Goal: Information Seeking & Learning: Check status

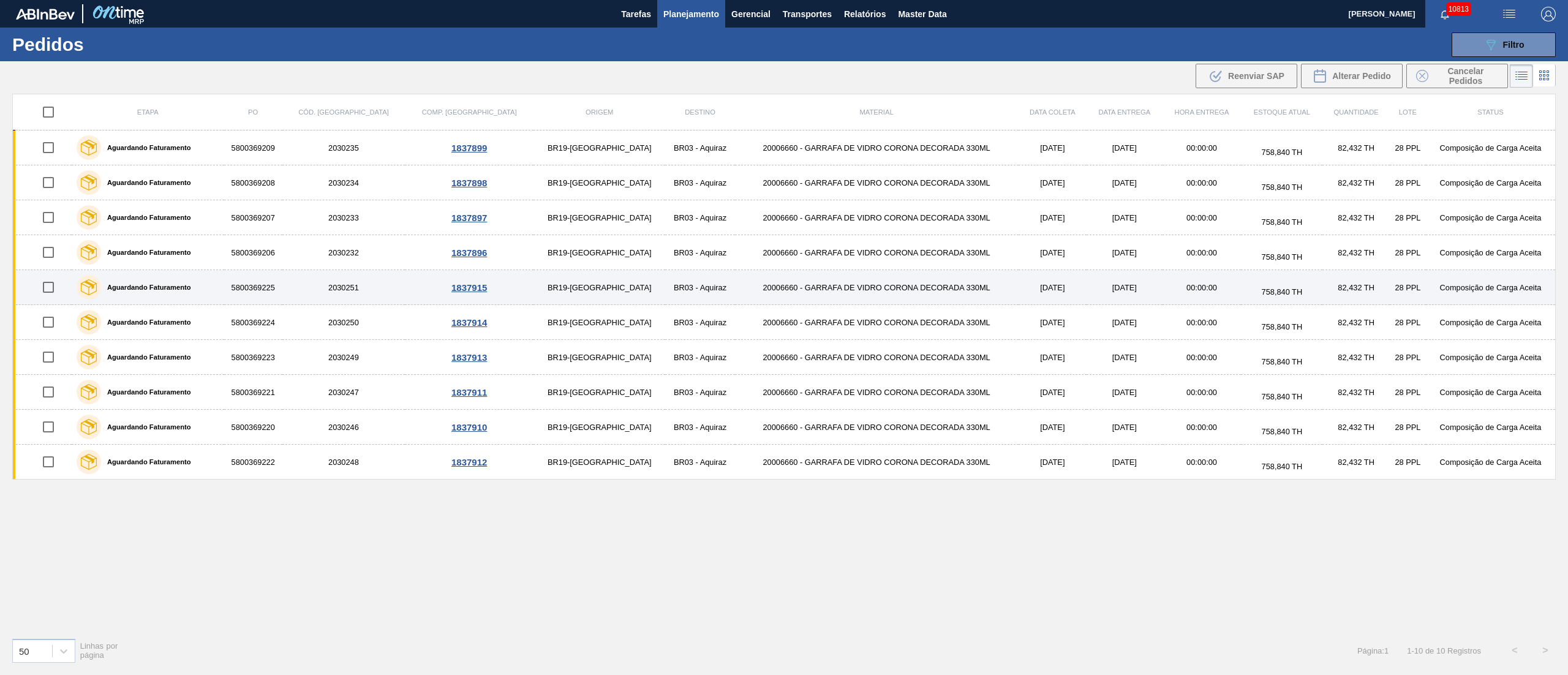
click at [283, 279] on td "5800369225" at bounding box center [253, 287] width 58 height 35
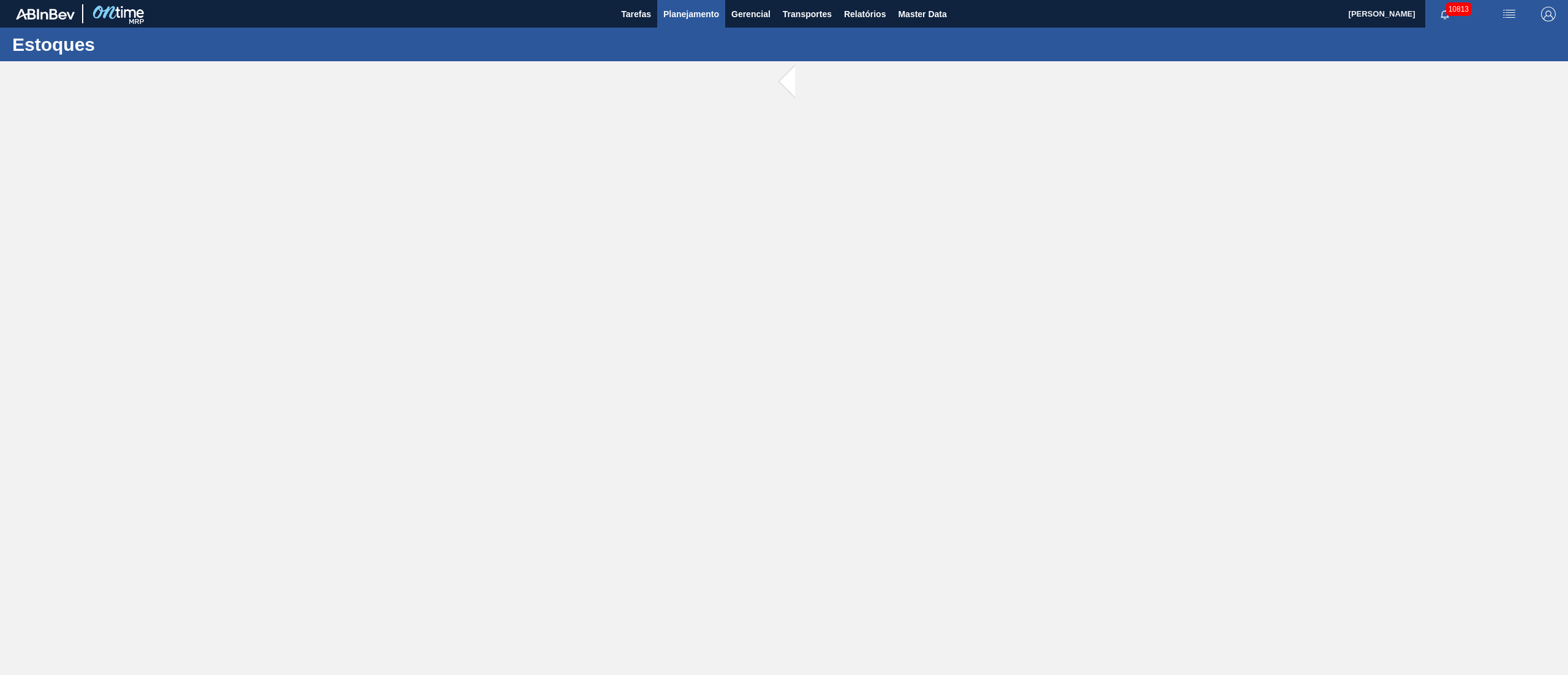
click at [706, 19] on span "Planejamento" at bounding box center [691, 14] width 55 height 15
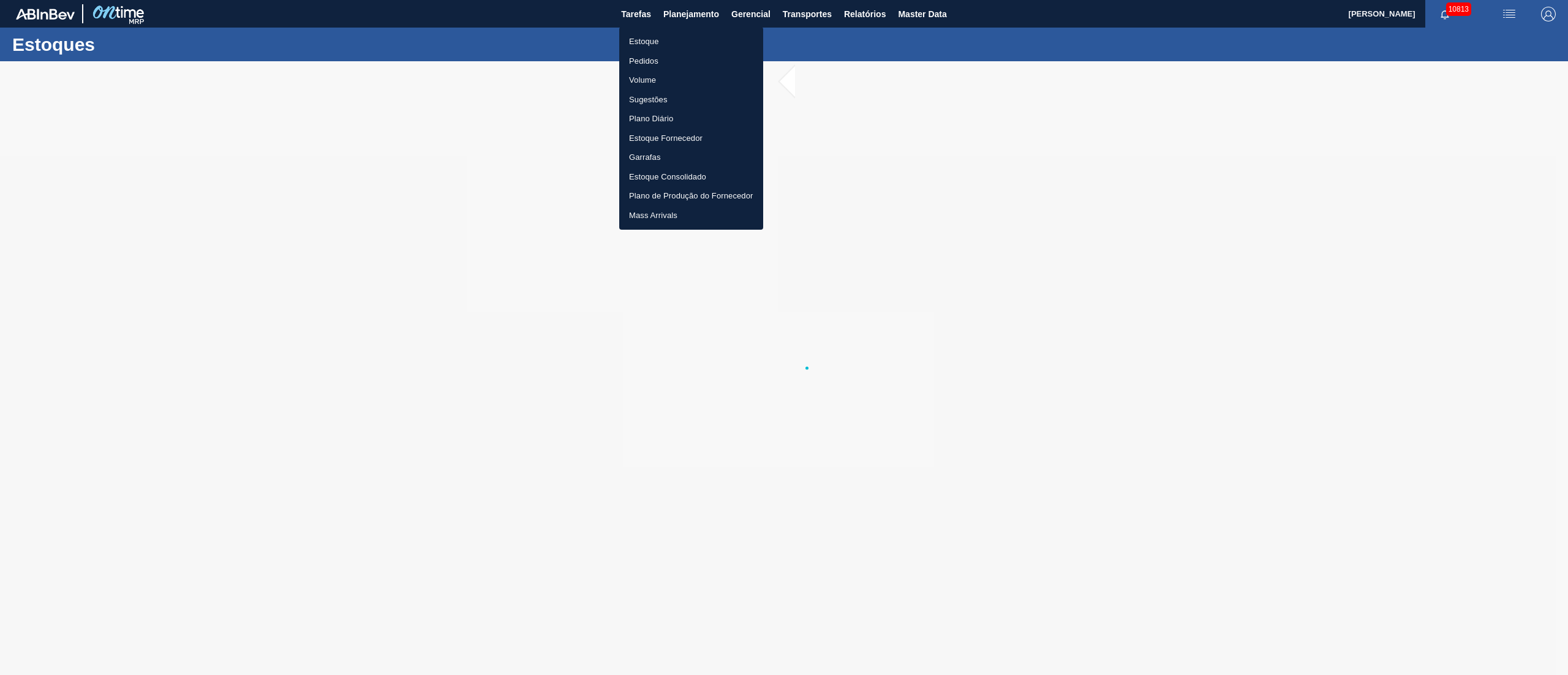
click at [647, 38] on li "Estoque" at bounding box center [691, 41] width 144 height 19
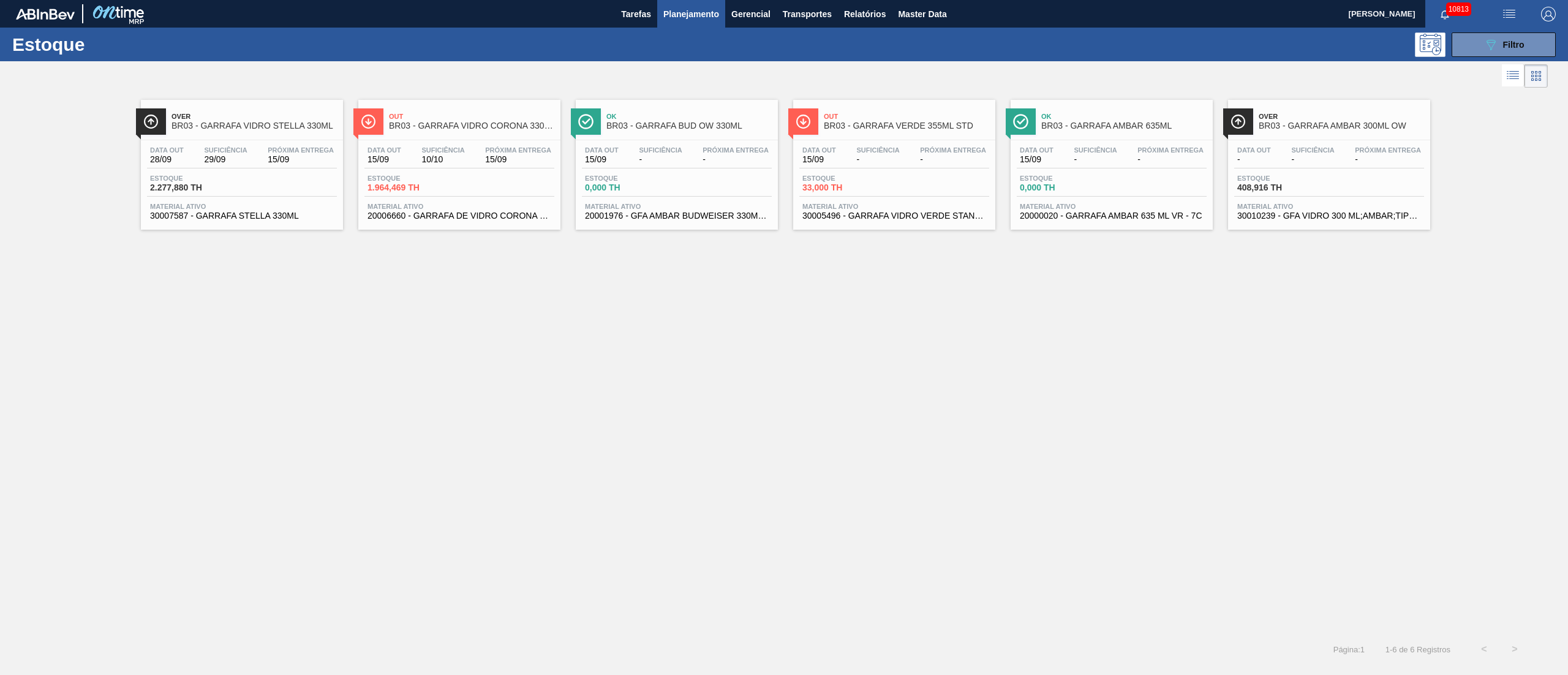
click at [449, 181] on div "Estoque 1.964,469 TH" at bounding box center [411, 183] width 92 height 18
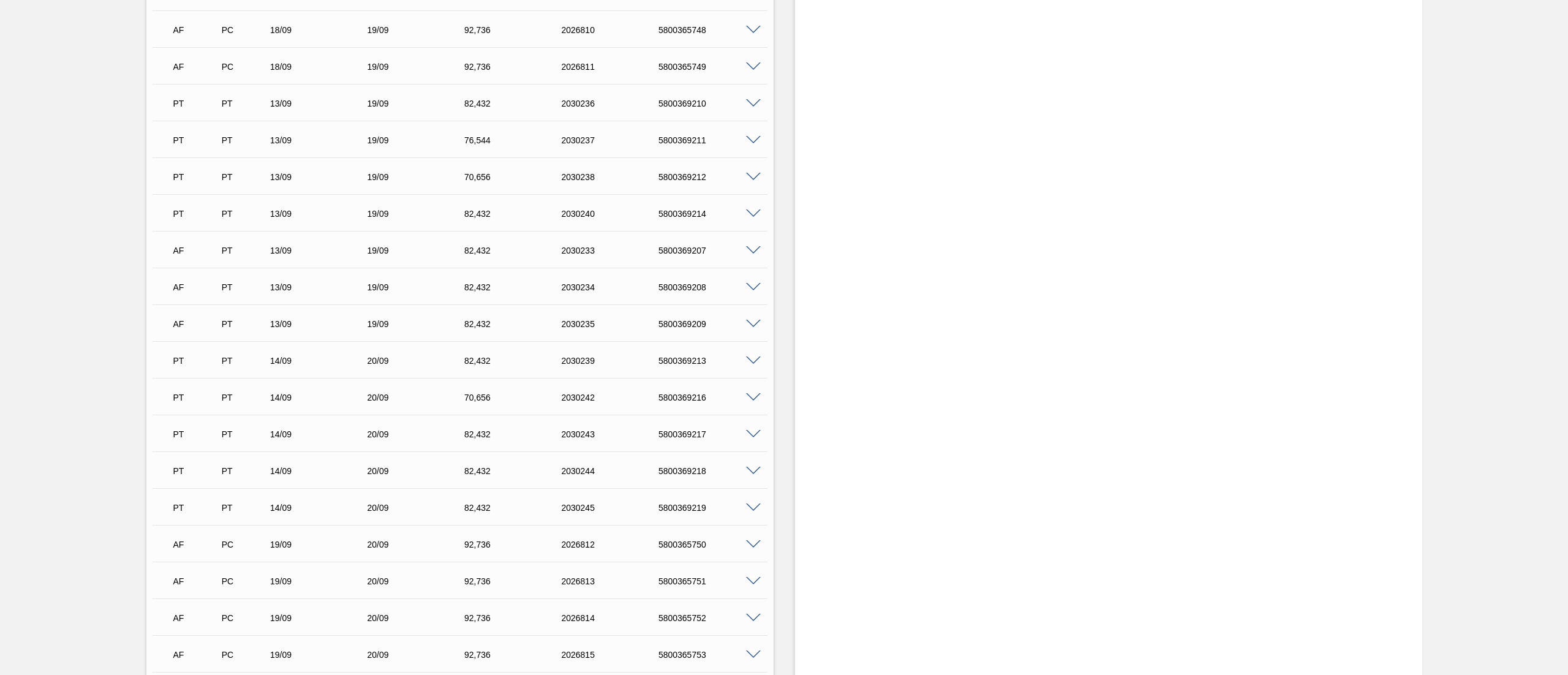
scroll to position [2838, 0]
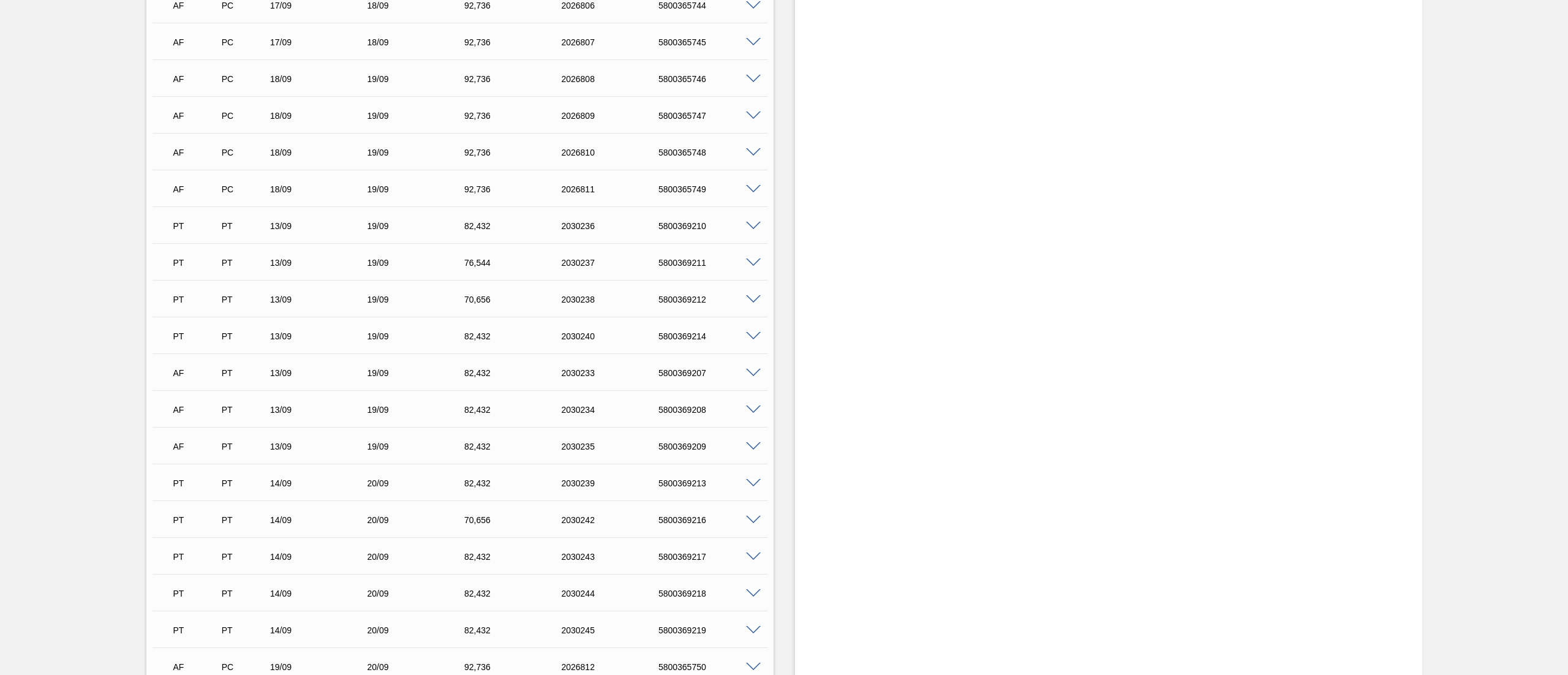
click at [748, 369] on span at bounding box center [754, 374] width 15 height 9
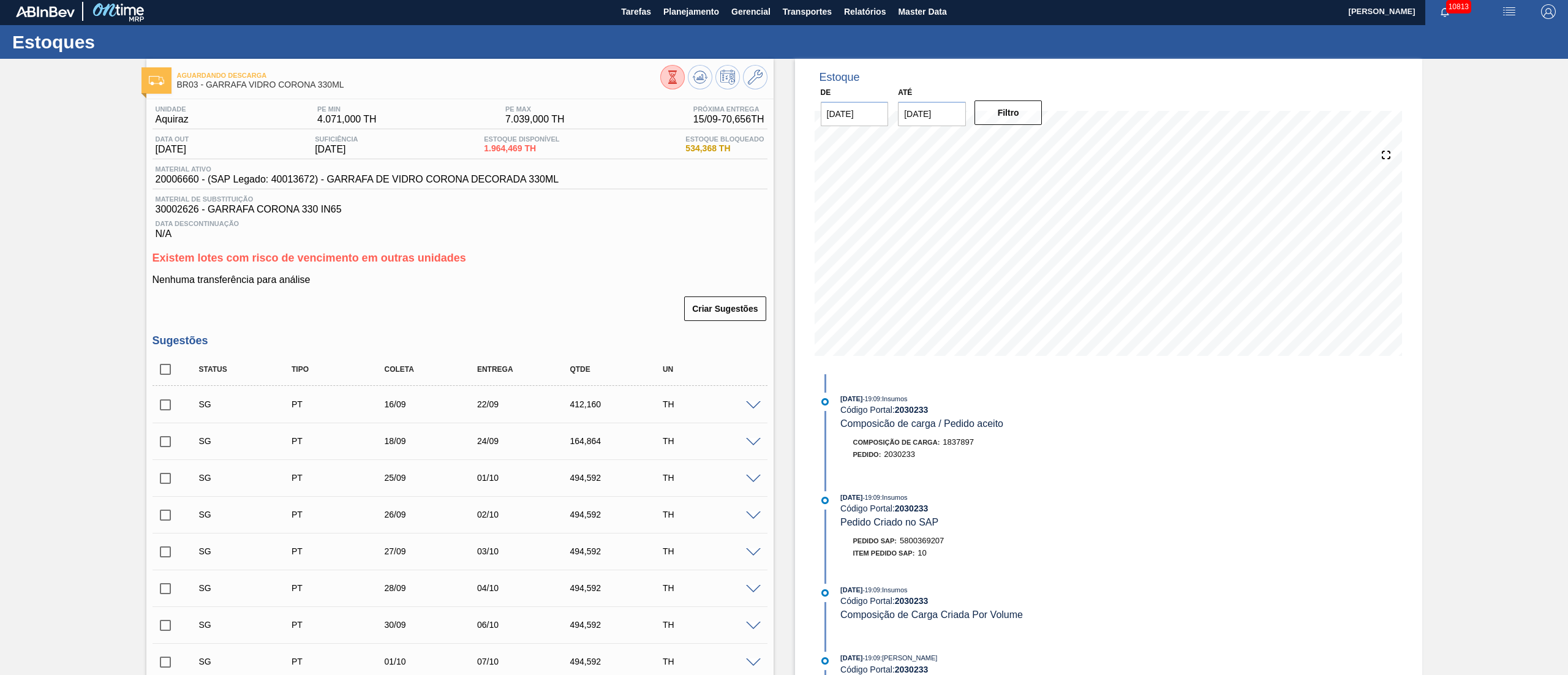
scroll to position [0, 0]
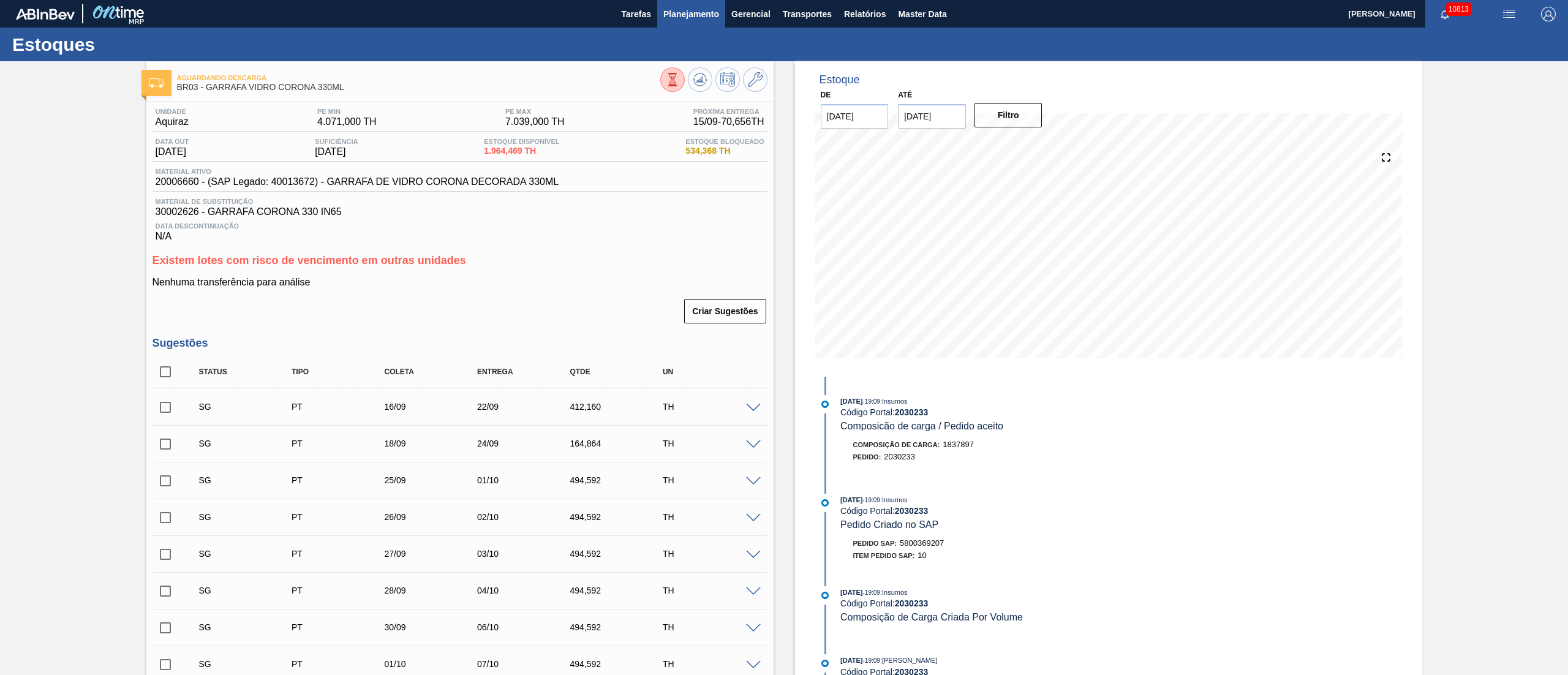
click at [716, 19] on button "Planejamento" at bounding box center [691, 13] width 68 height 27
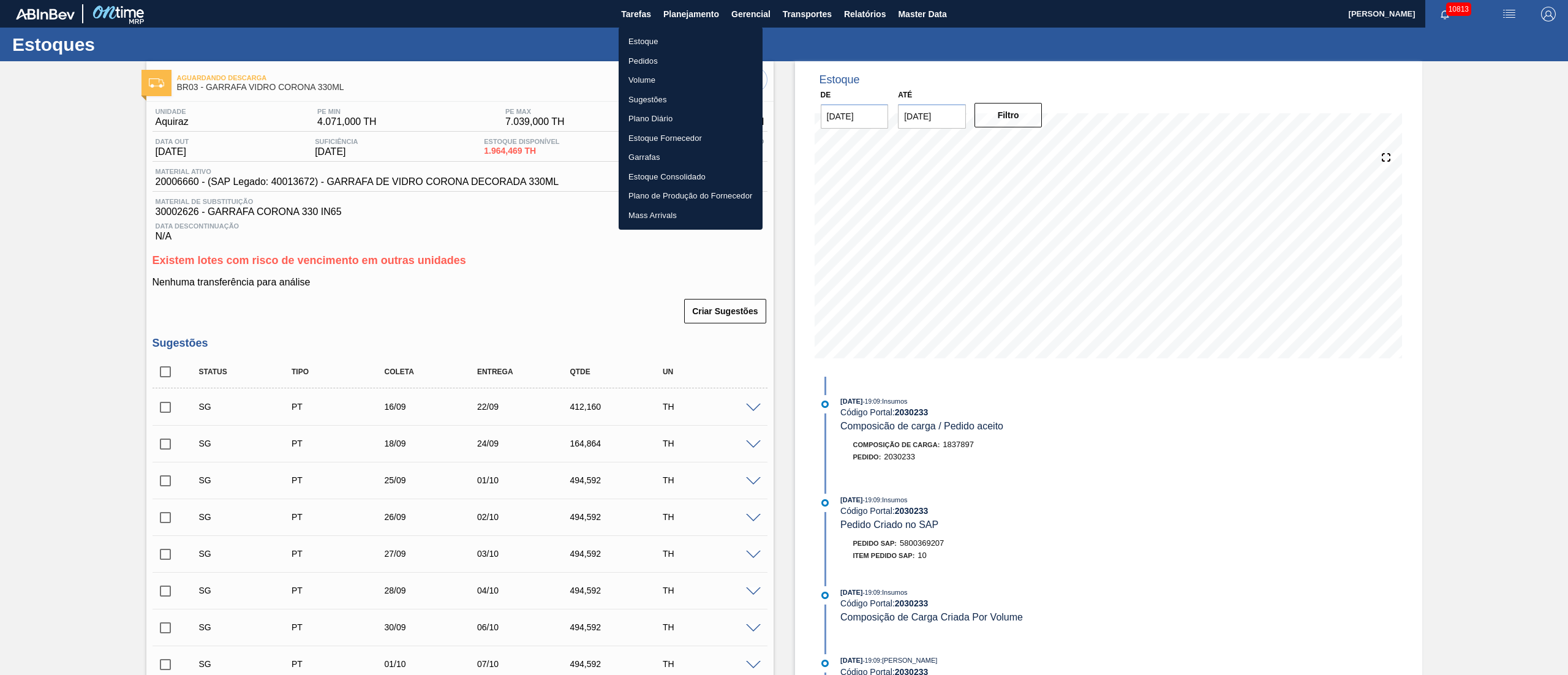
click at [639, 59] on li "Pedidos" at bounding box center [690, 61] width 144 height 19
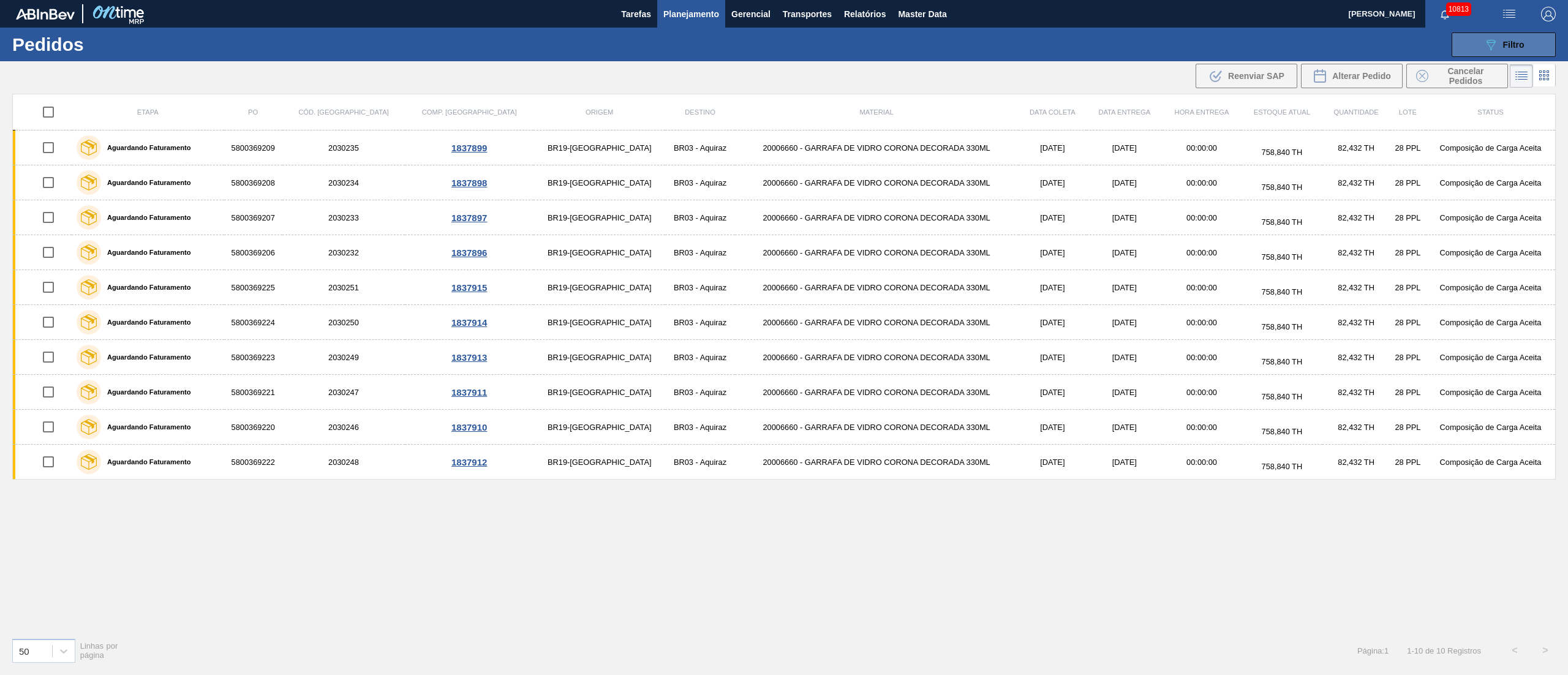
click at [1493, 33] on button "089F7B8B-B2A5-4AFE-B5C0-19BA573D28AC Filtro" at bounding box center [1504, 45] width 104 height 25
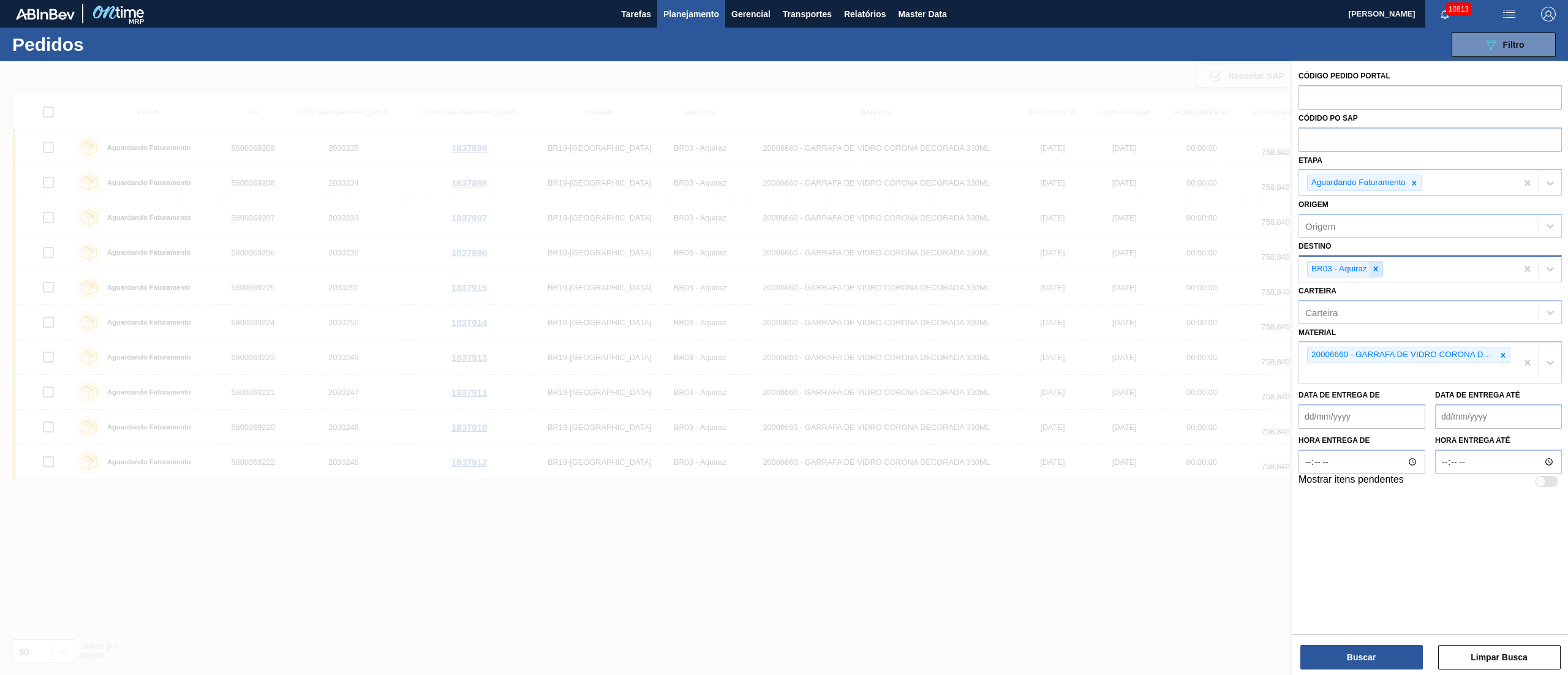
click at [1374, 263] on div at bounding box center [1376, 269] width 13 height 15
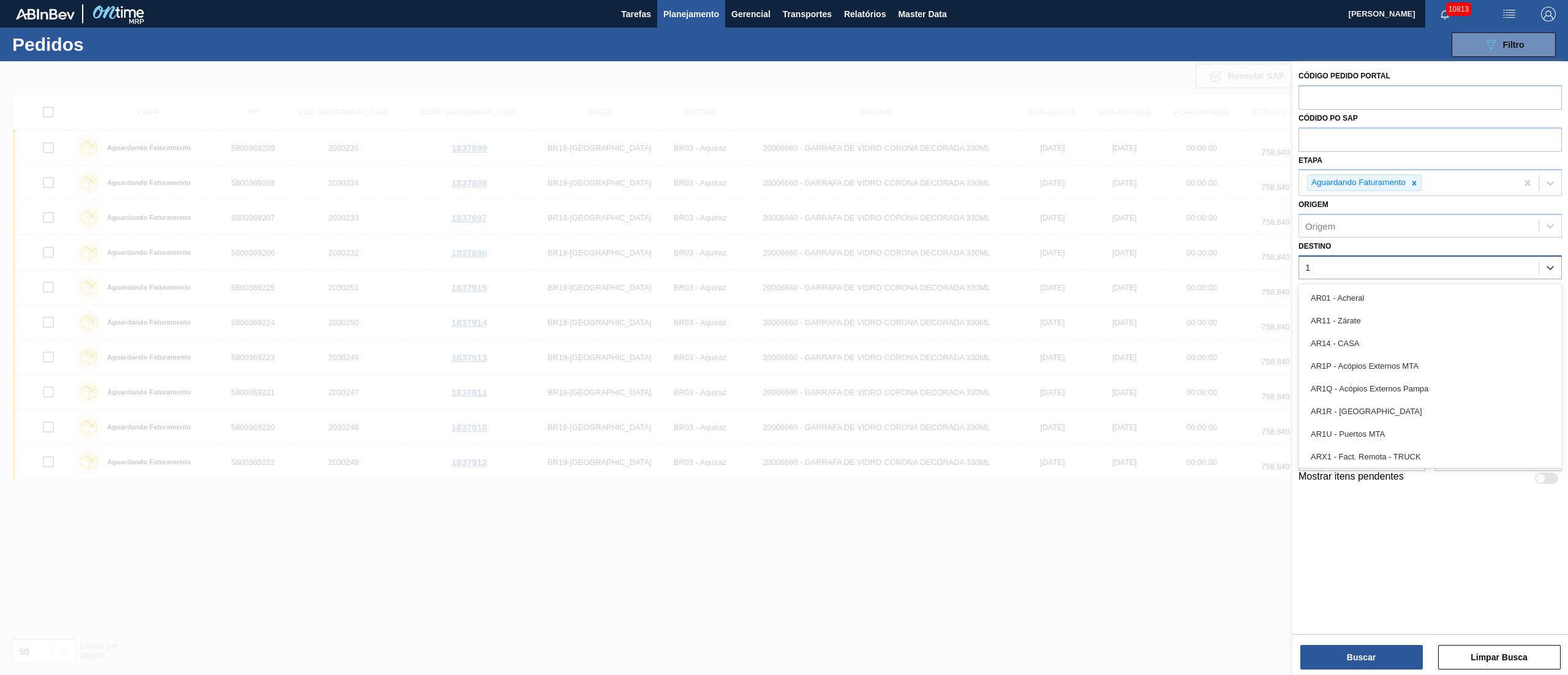
type input "19"
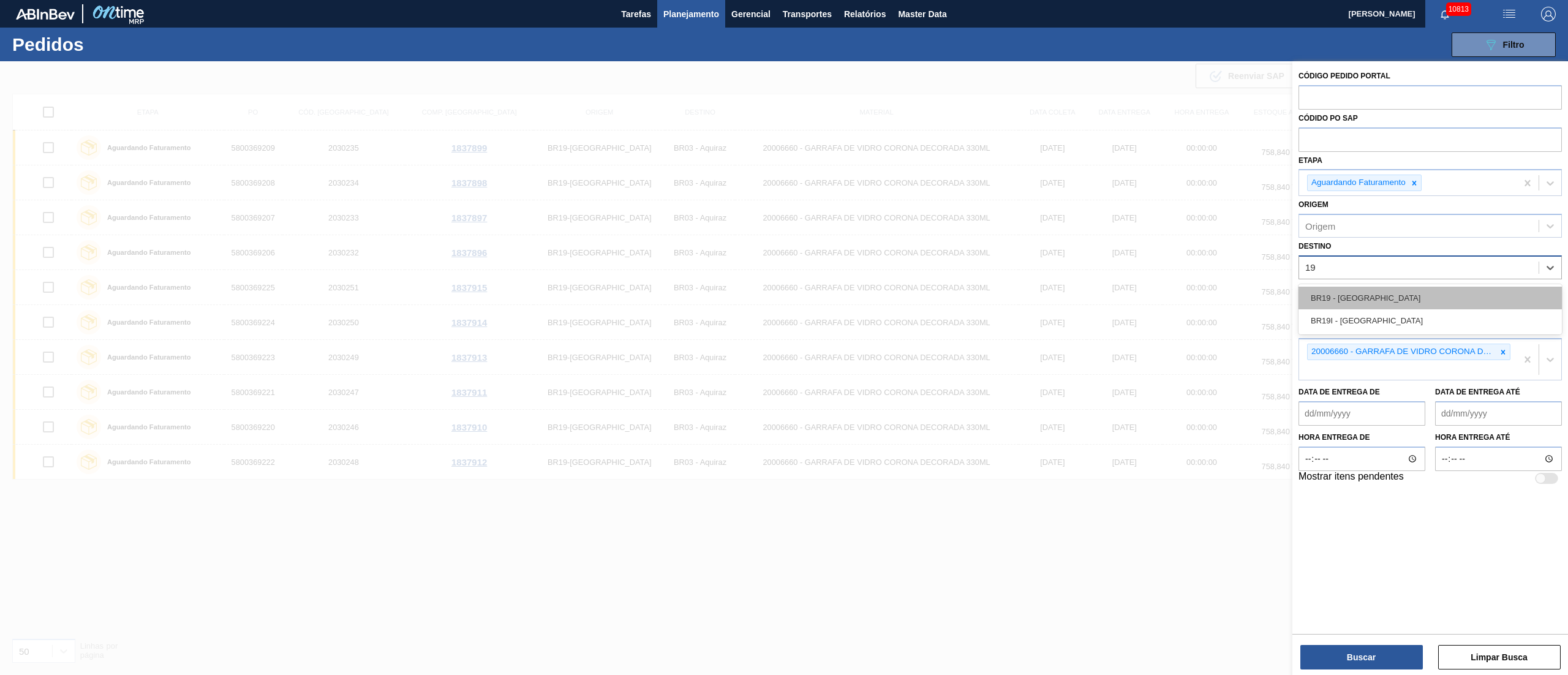
drag, startPoint x: 1356, startPoint y: 306, endPoint x: 1410, endPoint y: 305, distance: 54.0
click at [1356, 306] on div "BR19 - [GEOGRAPHIC_DATA]" at bounding box center [1430, 298] width 263 height 23
click at [1503, 354] on icon at bounding box center [1503, 355] width 4 height 4
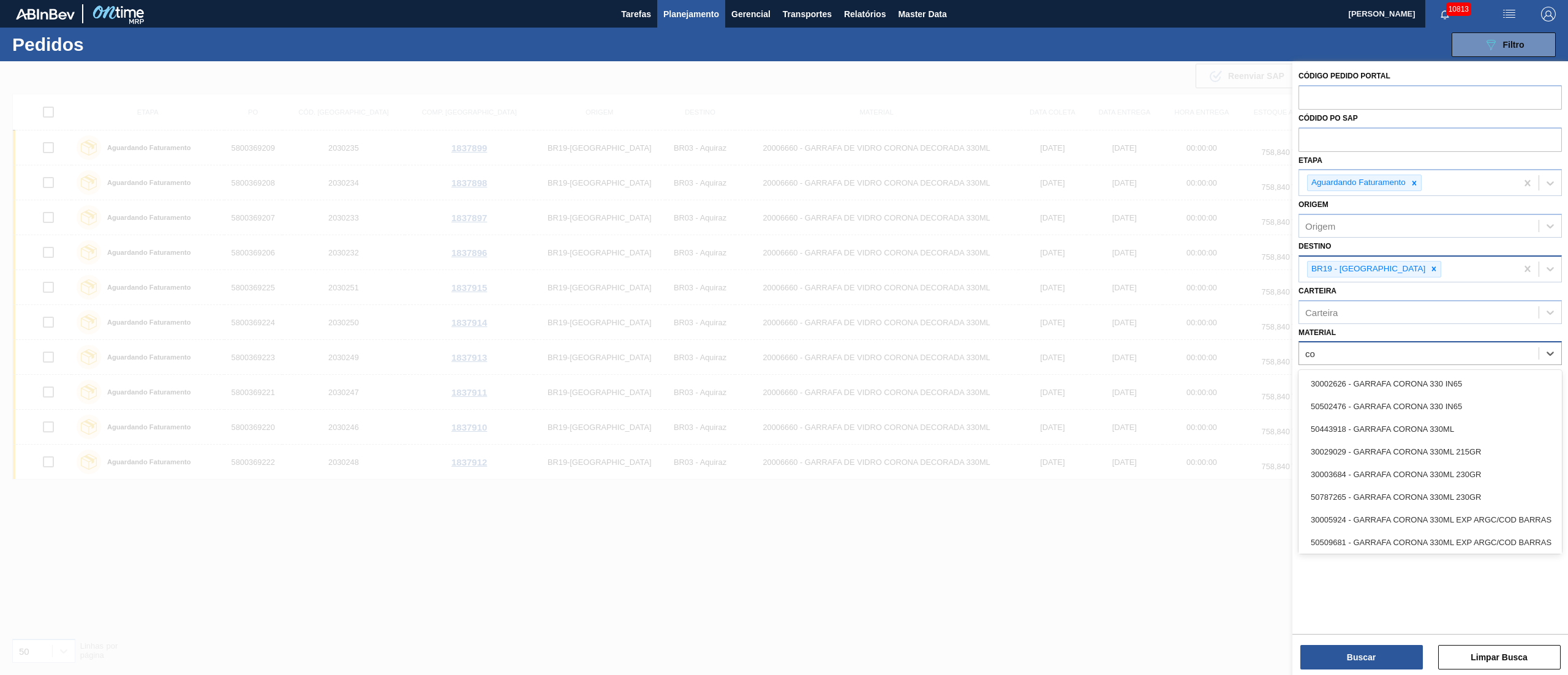
type input "c"
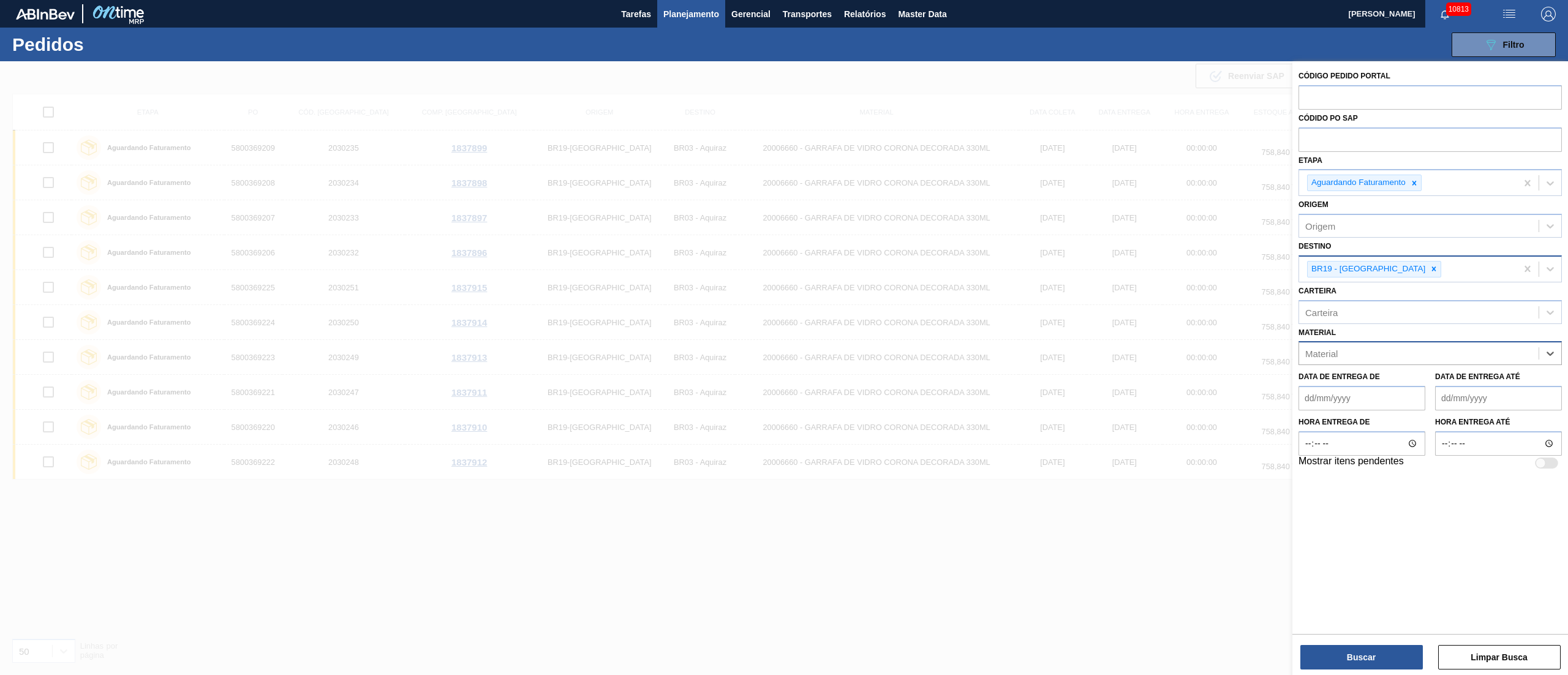
click at [1035, 517] on div at bounding box center [784, 399] width 1568 height 675
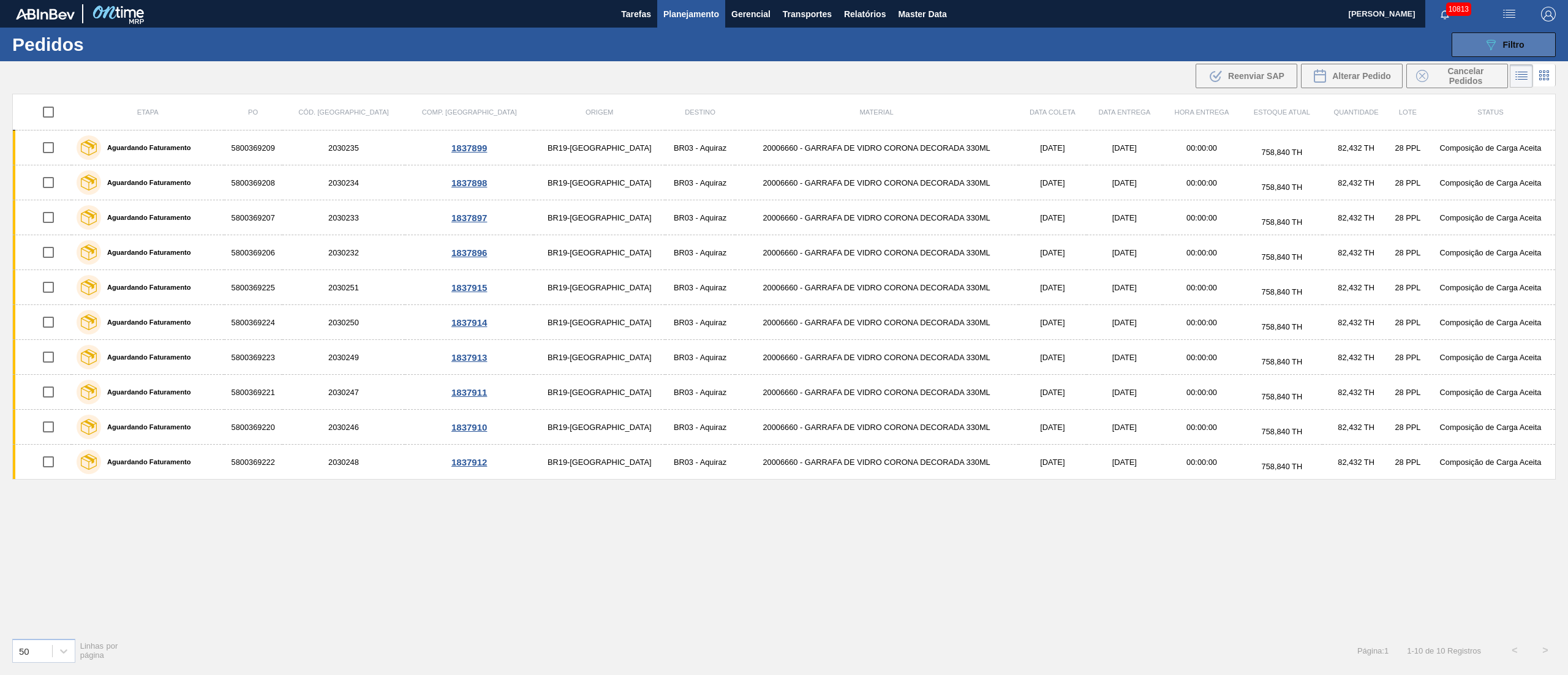
click at [1496, 33] on button "089F7B8B-B2A5-4AFE-B5C0-19BA573D28AC Filtro" at bounding box center [1504, 45] width 104 height 25
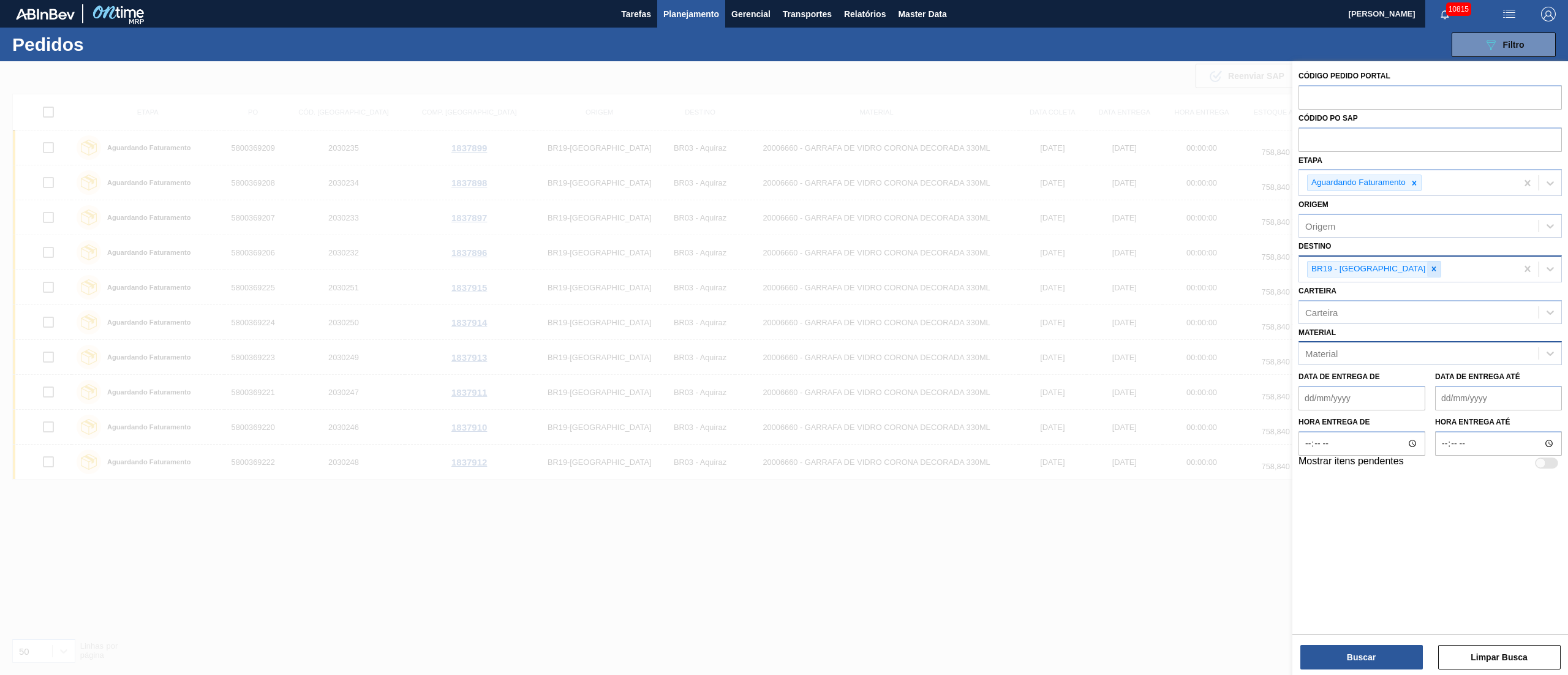
click at [1430, 269] on icon at bounding box center [1434, 269] width 9 height 9
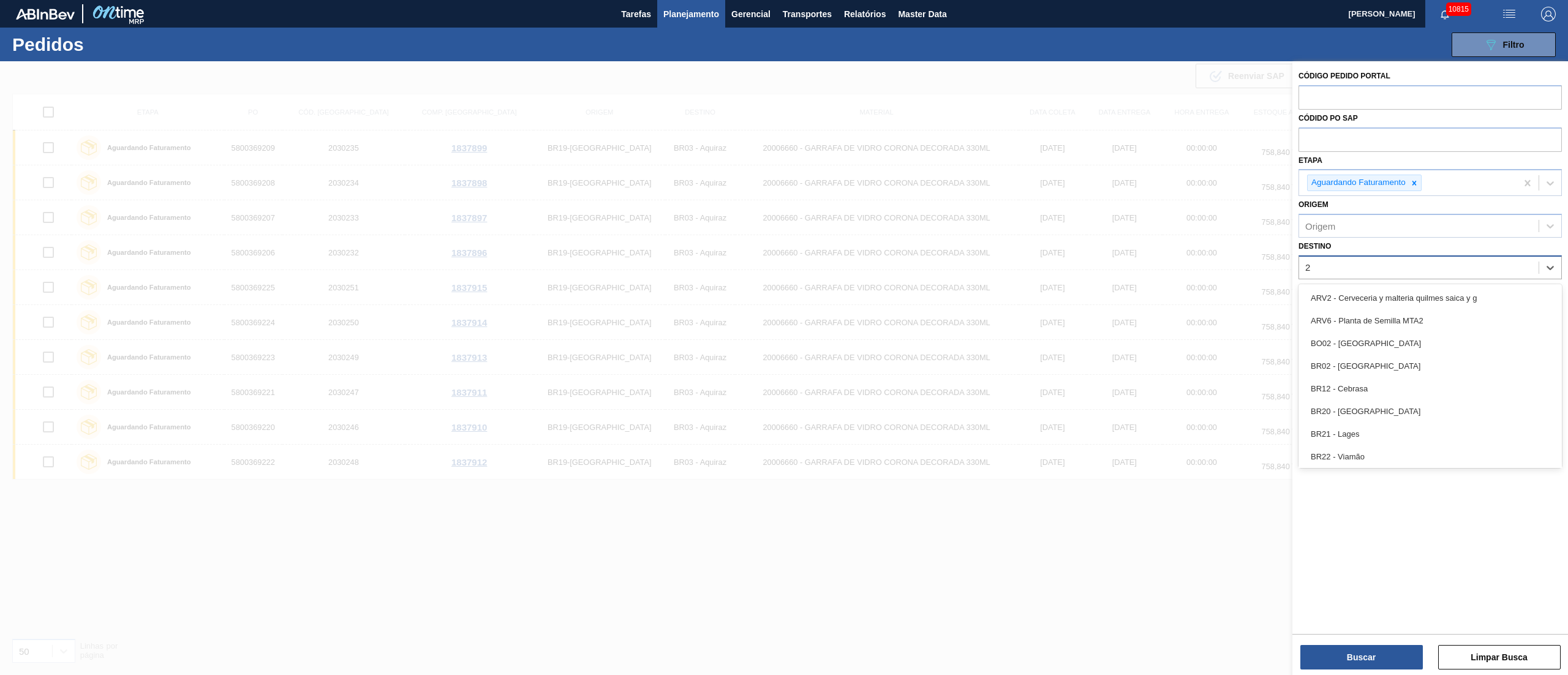
type input "21"
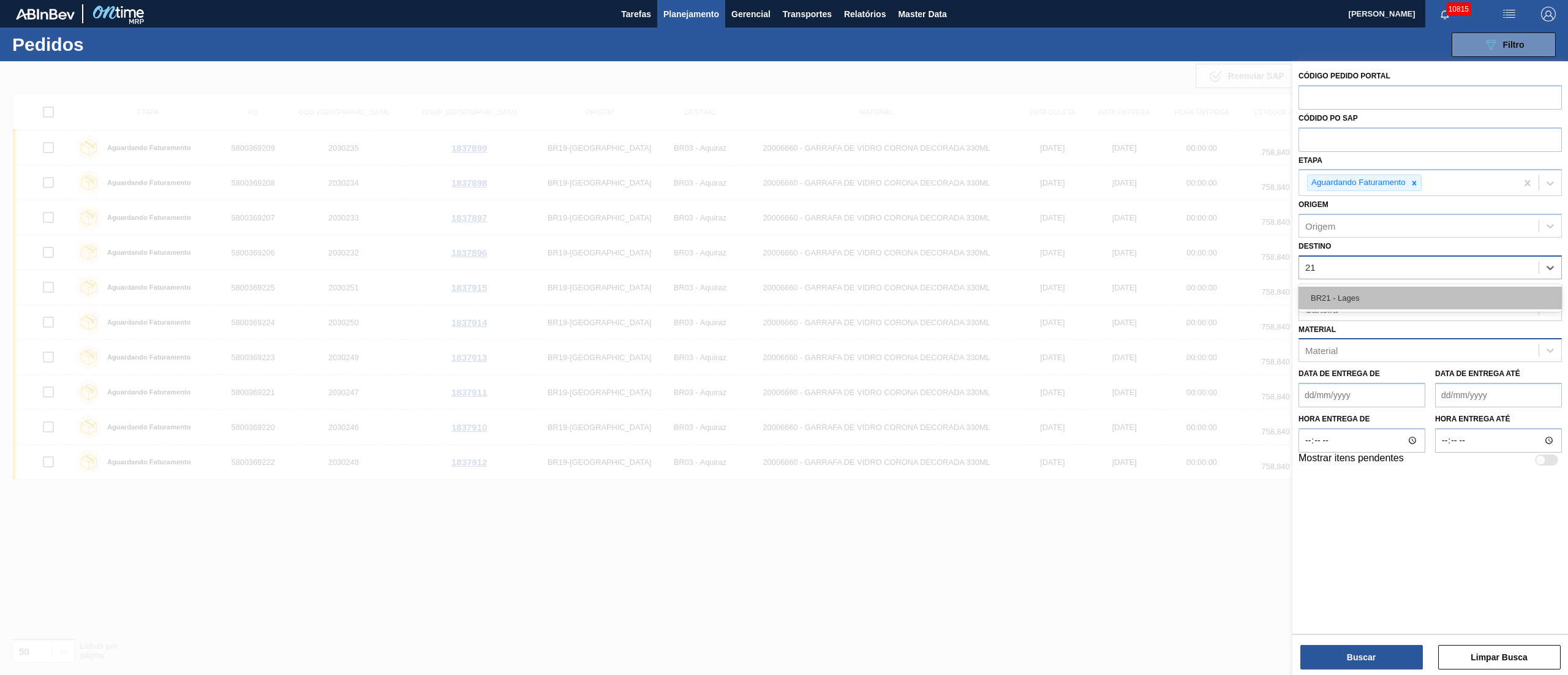
click at [1378, 293] on div "BR21 - Lages" at bounding box center [1430, 298] width 263 height 23
click at [1363, 355] on div "Material" at bounding box center [1419, 354] width 240 height 18
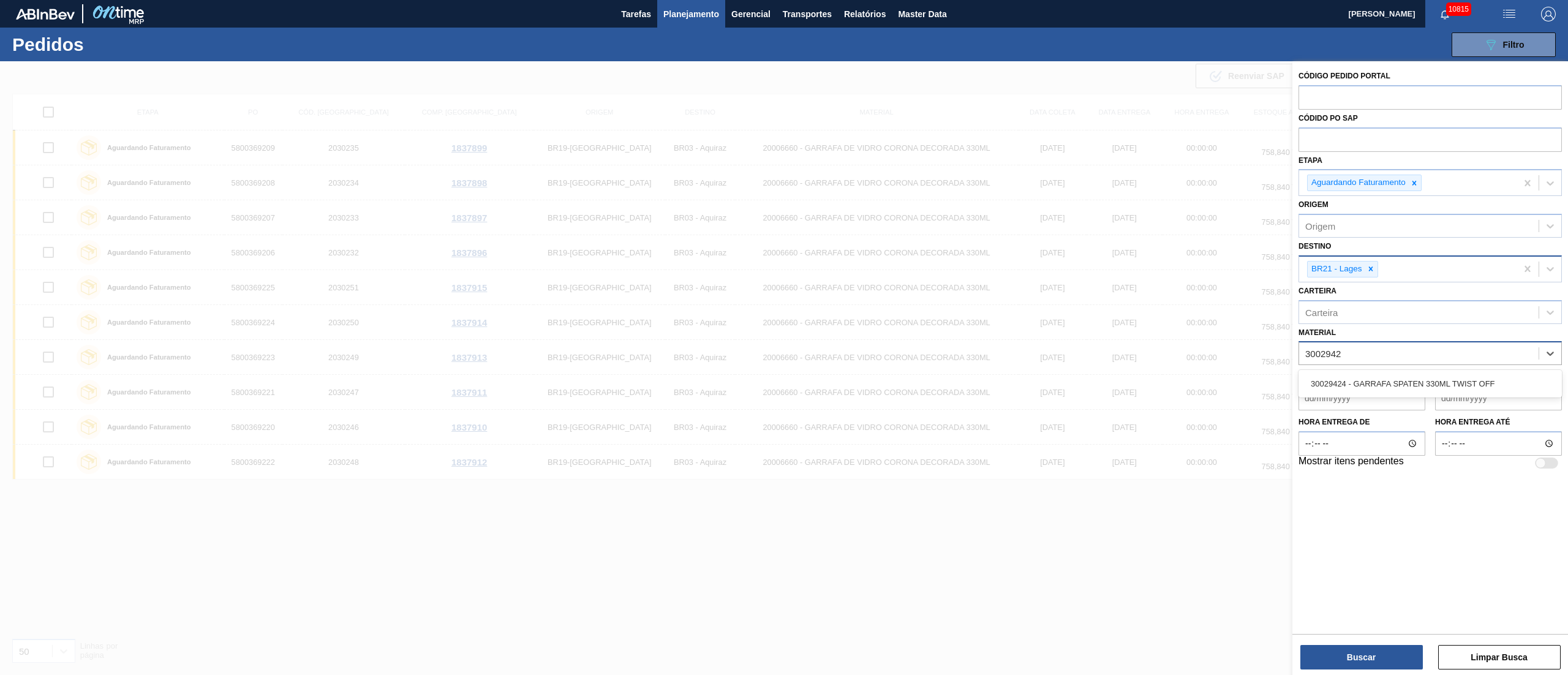
type input "30029424"
click at [1361, 394] on div "30029424 - GARRAFA SPATEN 330ML TWIST OFF" at bounding box center [1430, 384] width 263 height 23
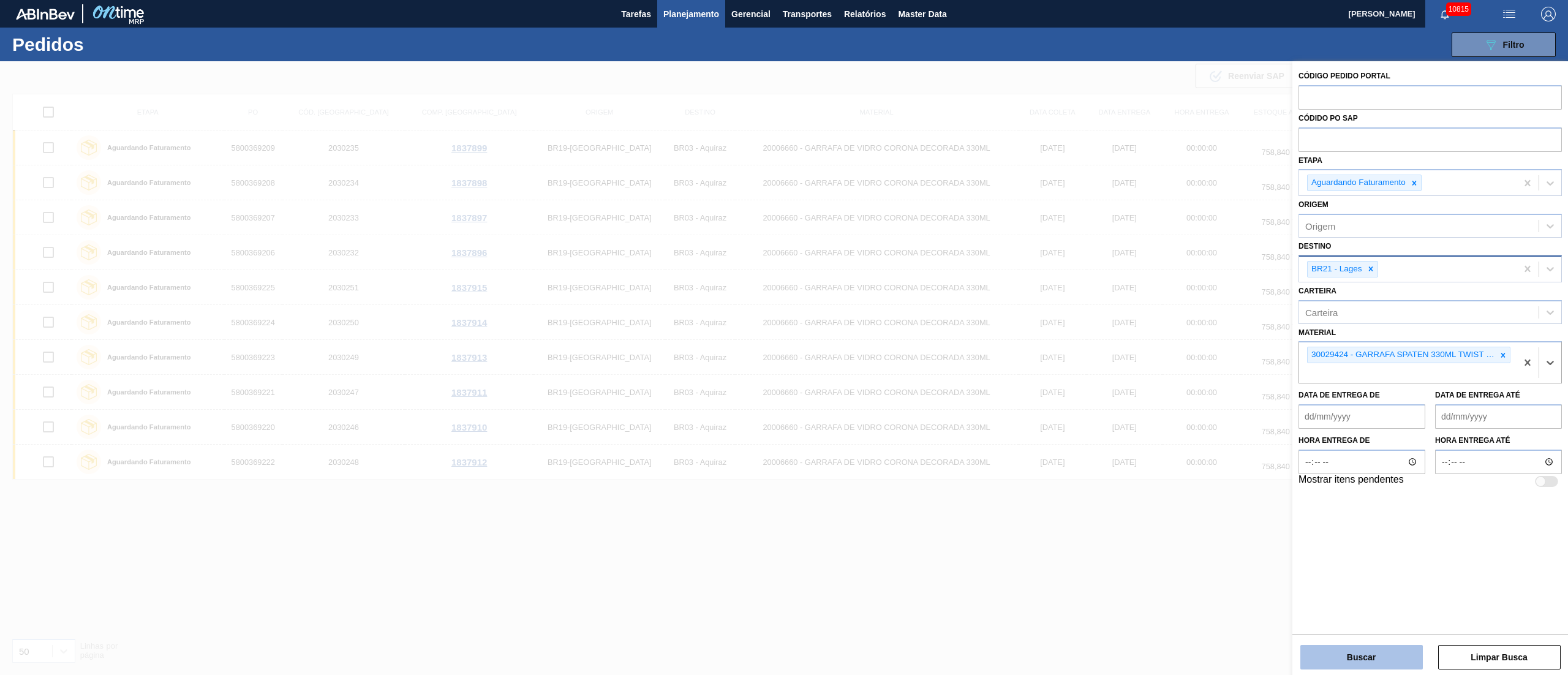
click at [1382, 653] on button "Buscar" at bounding box center [1362, 658] width 122 height 25
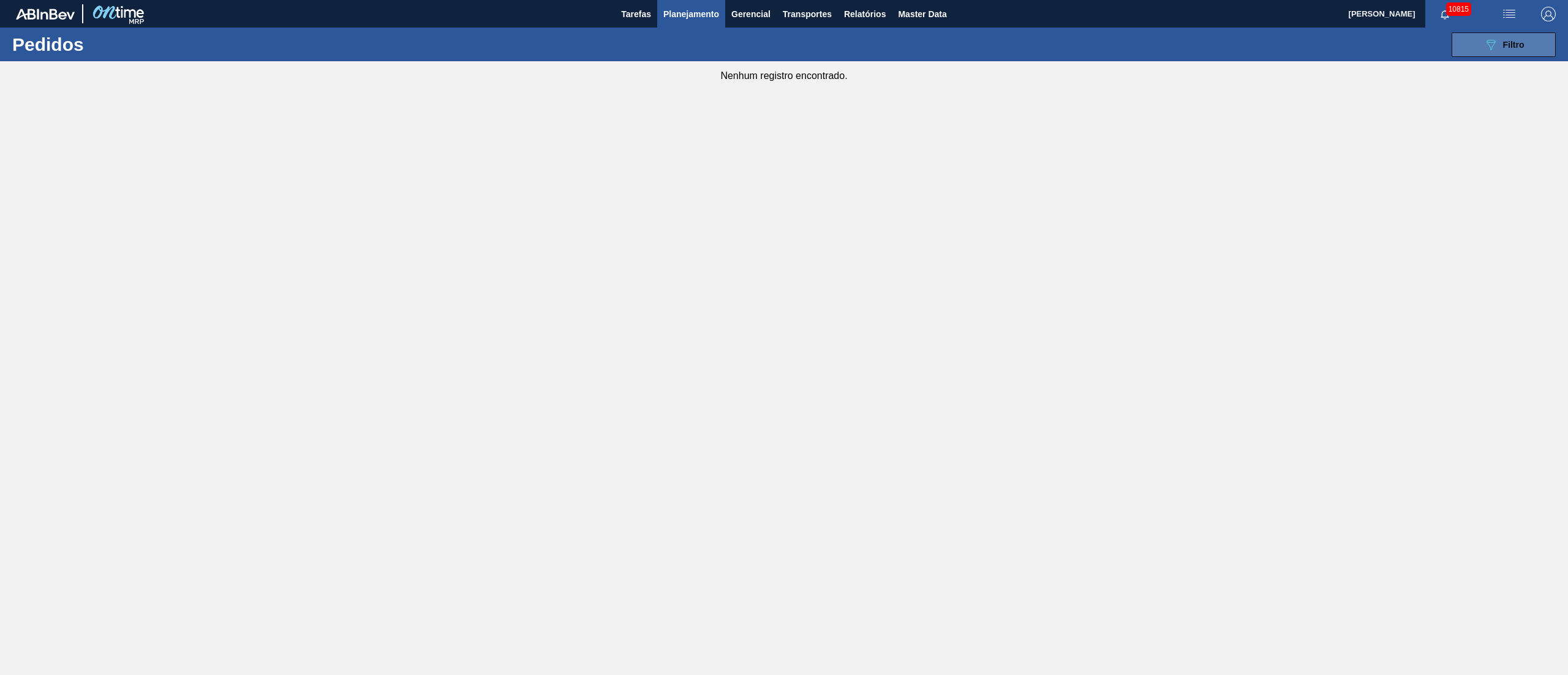
click at [1540, 38] on button "089F7B8B-B2A5-4AFE-B5C0-19BA573D28AC Filtro" at bounding box center [1504, 45] width 104 height 25
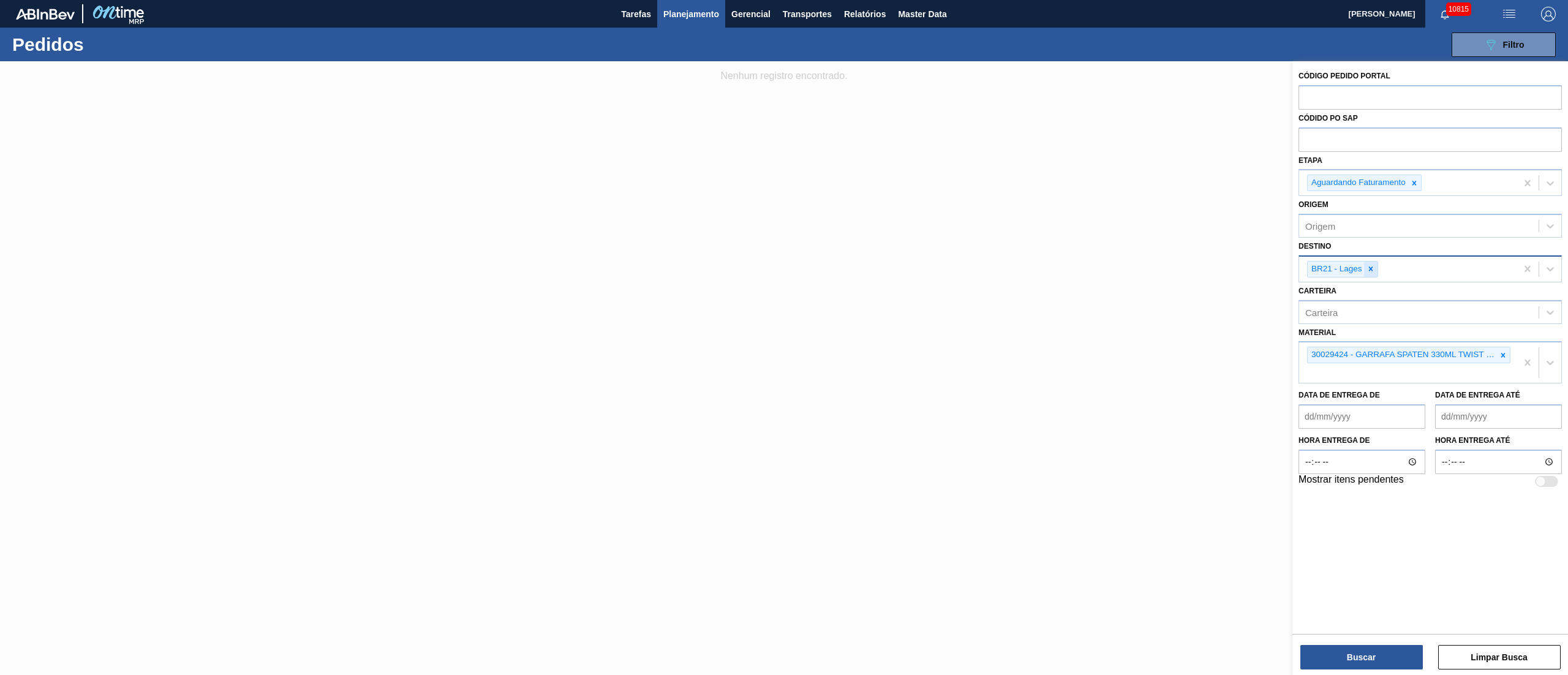
click at [1366, 274] on div at bounding box center [1371, 269] width 13 height 15
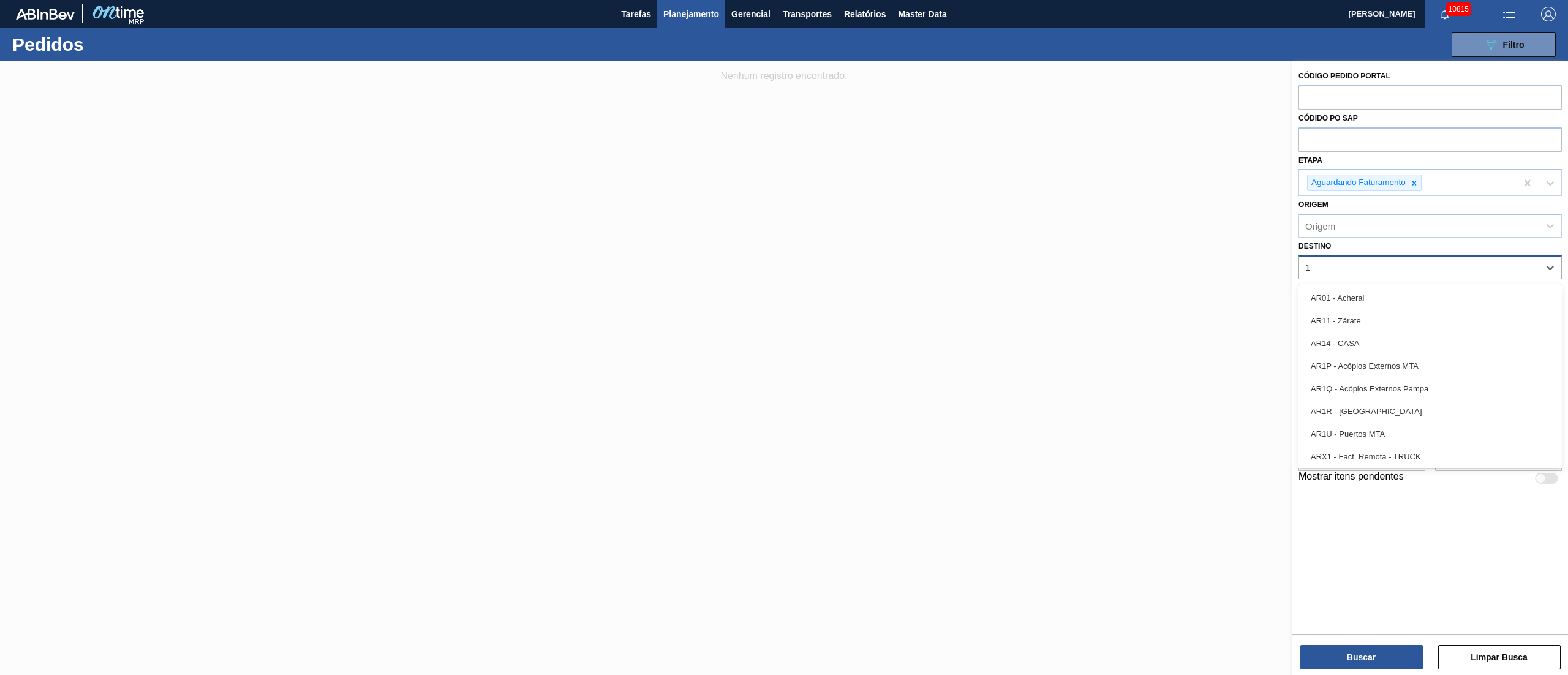
type input "16"
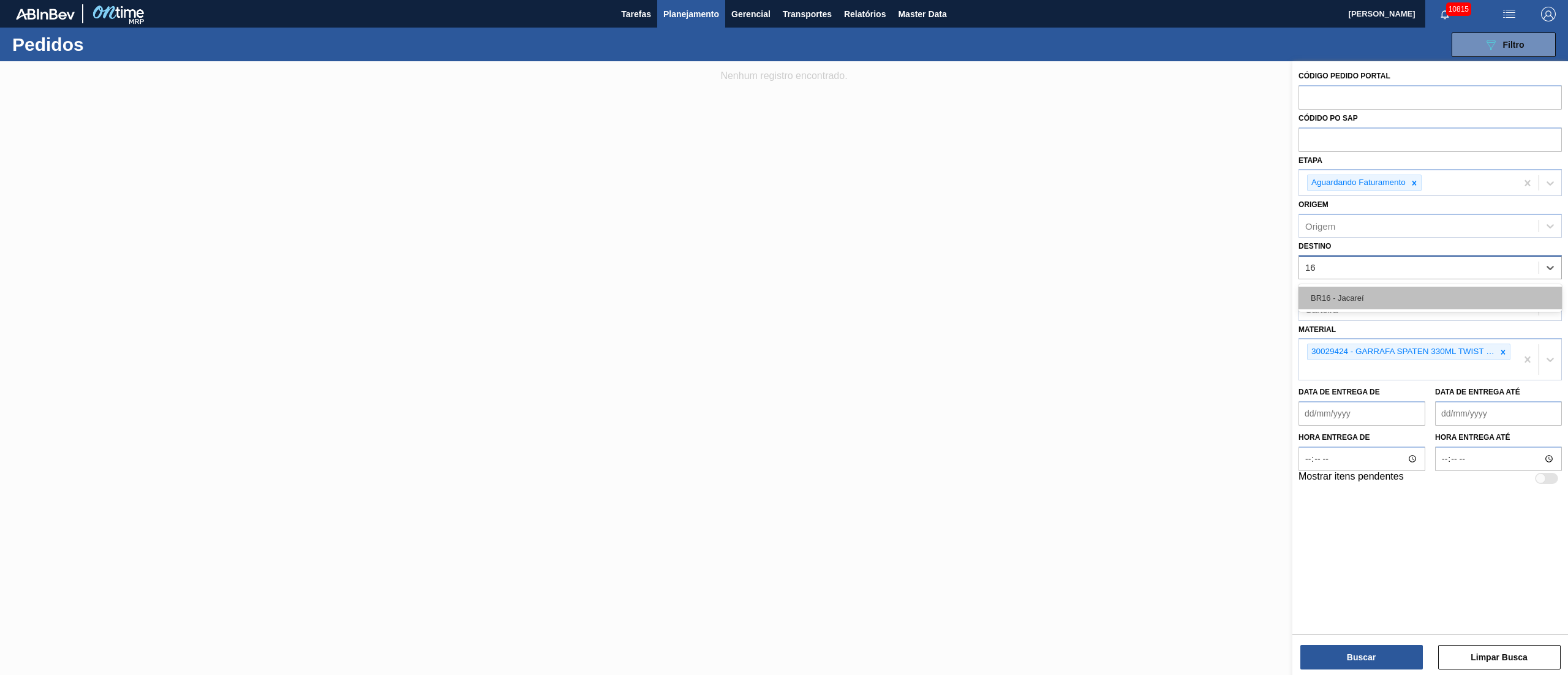
click at [1361, 291] on div "BR16 - Jacareí" at bounding box center [1430, 298] width 263 height 23
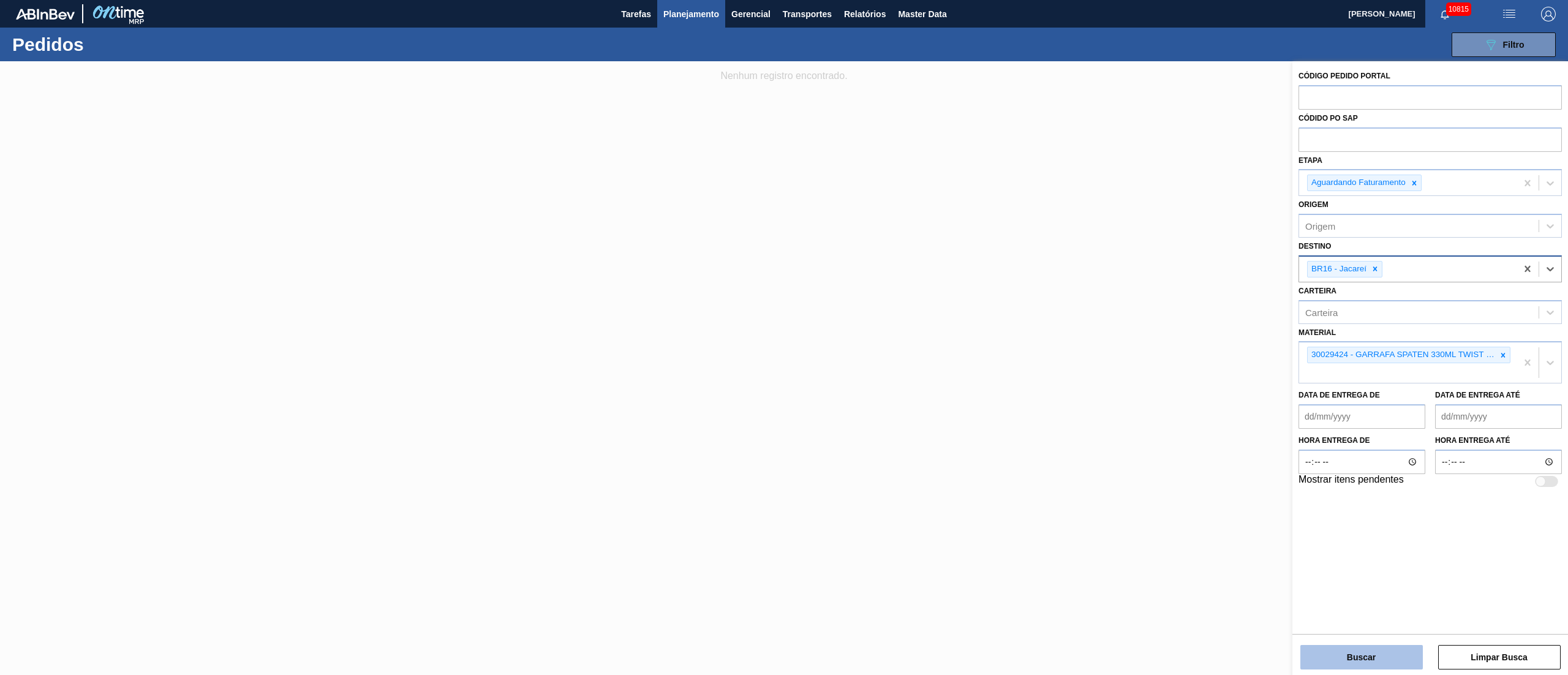
click at [1366, 668] on button "Buscar" at bounding box center [1362, 658] width 122 height 25
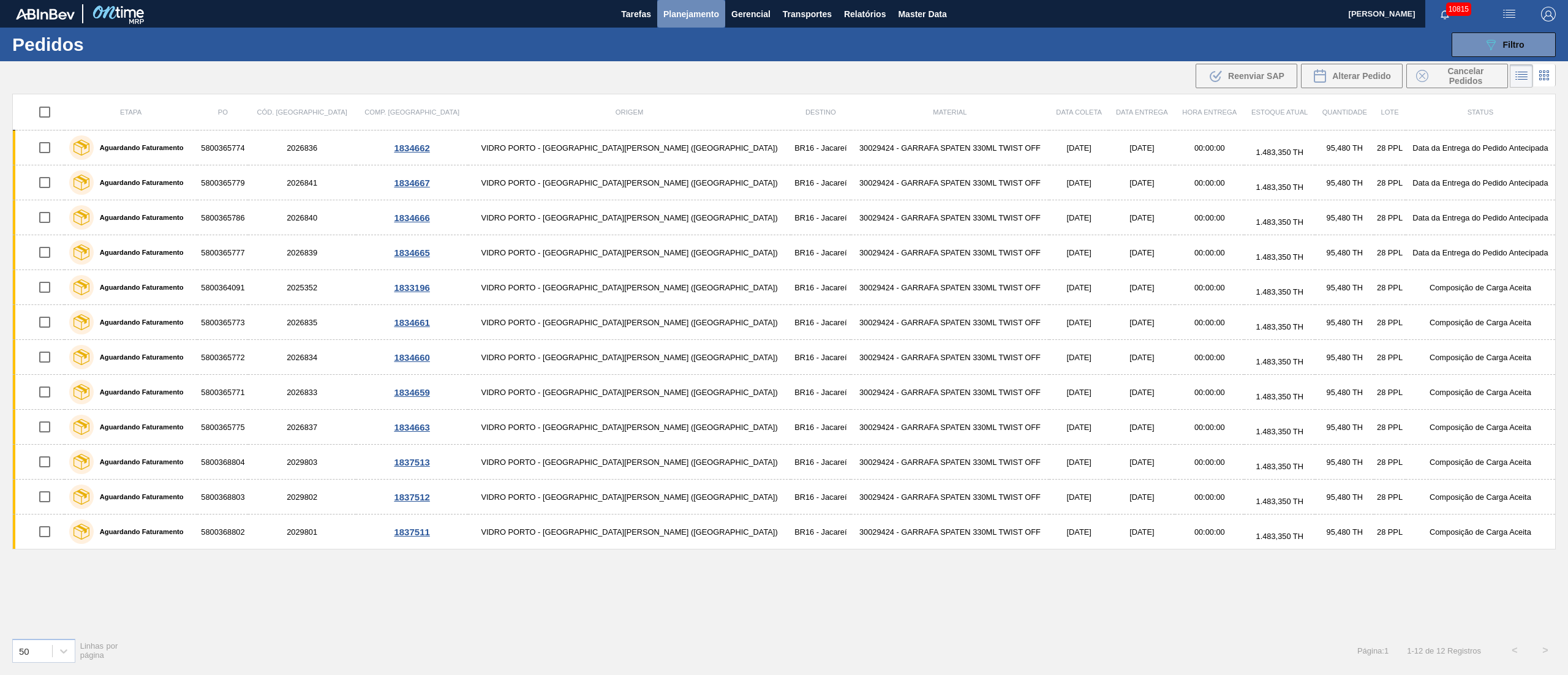
click at [717, 24] on button "Planejamento" at bounding box center [691, 13] width 68 height 27
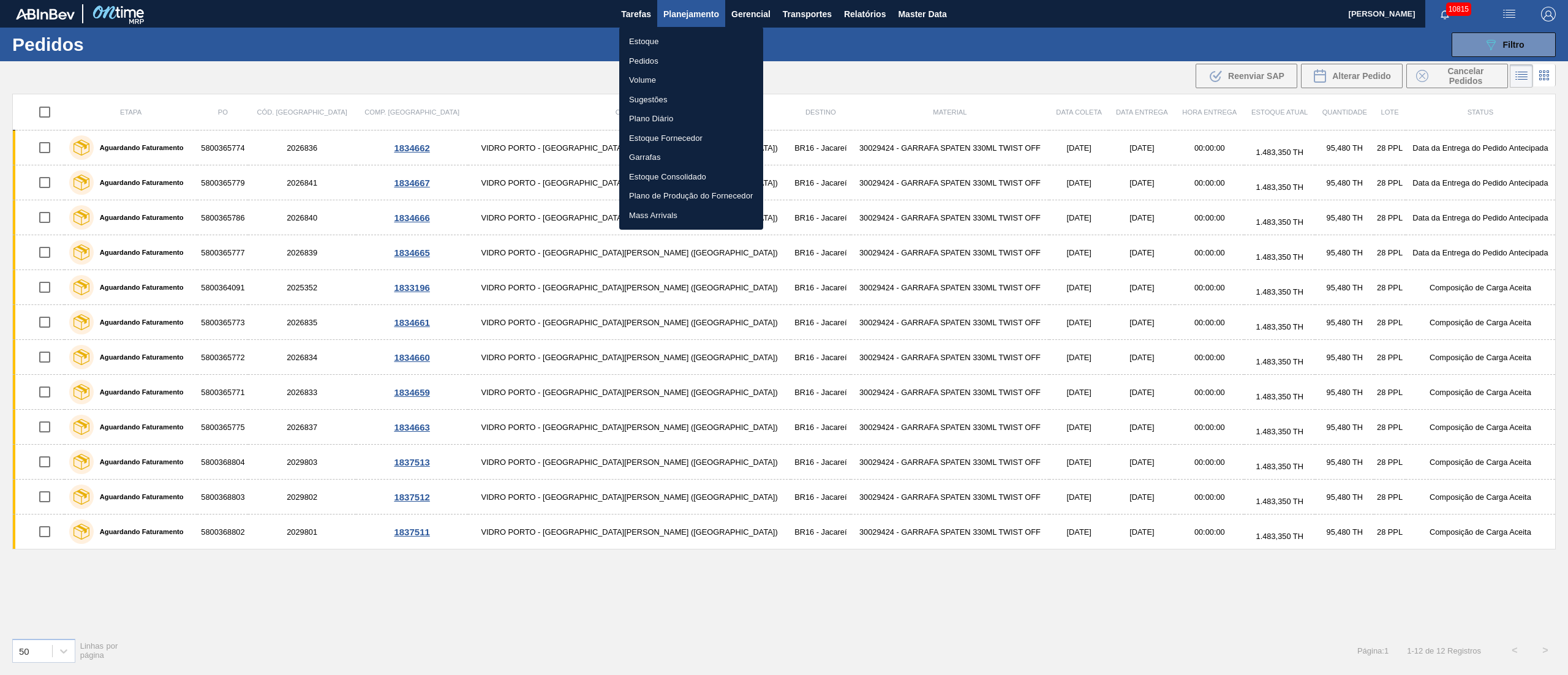
click at [643, 44] on li "Estoque" at bounding box center [691, 41] width 144 height 19
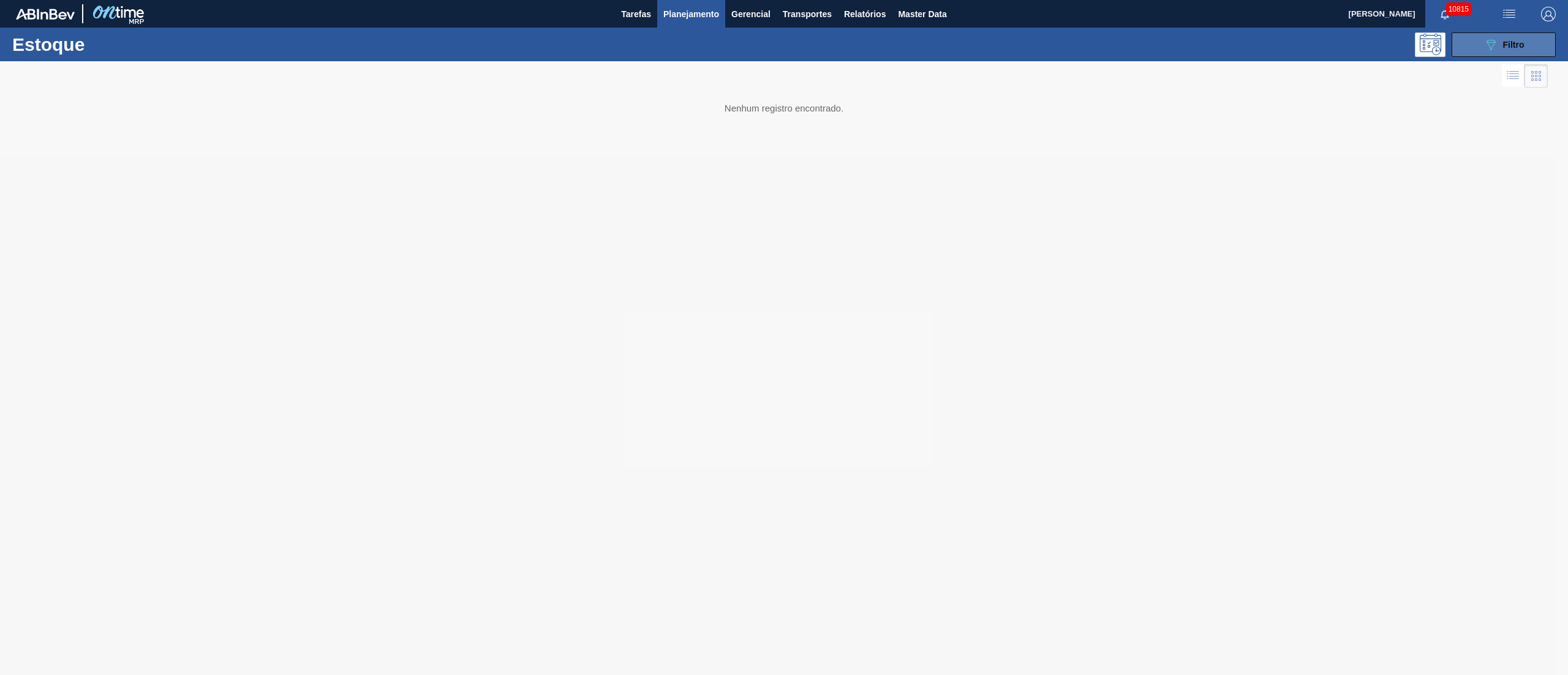
click at [1486, 41] on icon "089F7B8B-B2A5-4AFE-B5C0-19BA573D28AC" at bounding box center [1491, 45] width 15 height 15
